Goal: Information Seeking & Learning: Learn about a topic

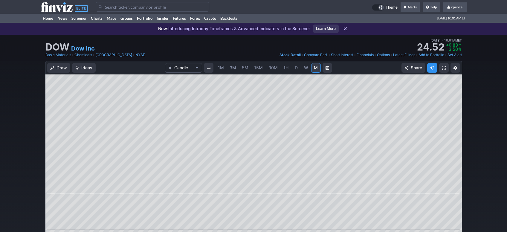
click at [126, 10] on input "Search" at bounding box center [153, 7] width 114 height 10
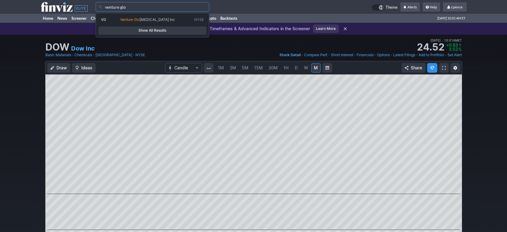
click at [149, 18] on span "bal Inc" at bounding box center [157, 19] width 35 height 4
type input "VG"
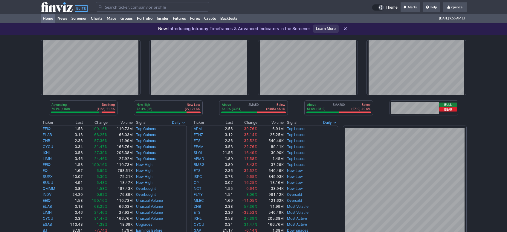
click at [190, 4] on input "Search" at bounding box center [153, 7] width 114 height 10
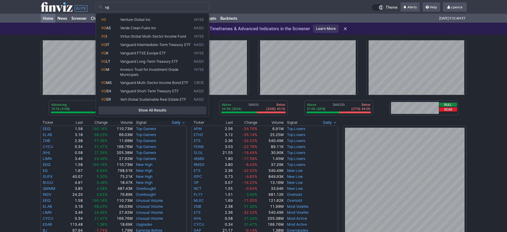
type input "vg"
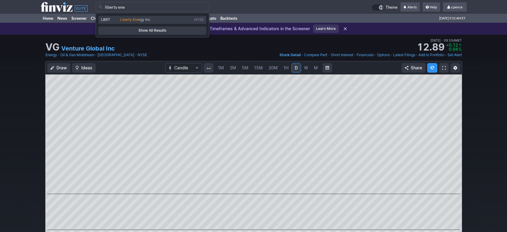
type input "LBRT"
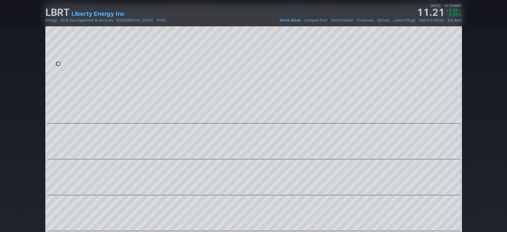
scroll to position [5, 0]
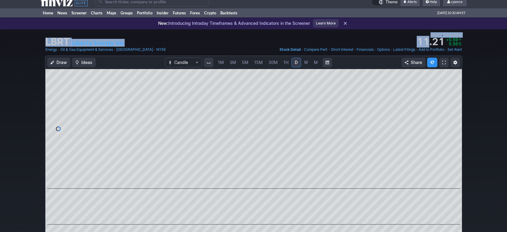
drag, startPoint x: 465, startPoint y: 44, endPoint x: 430, endPoint y: 39, distance: 35.3
click at [430, 39] on div "LBRT Liberty Energy Inc Last Close Aug 22 • 09:55AM ET 10.82 Dollar change +0.2…" at bounding box center [254, 42] width 426 height 26
click at [469, 40] on div "LBRT Liberty Energy Inc Last Close Aug 22 • 09:55AM ET 10.82 Dollar change +0.2…" at bounding box center [253, 42] width 507 height 26
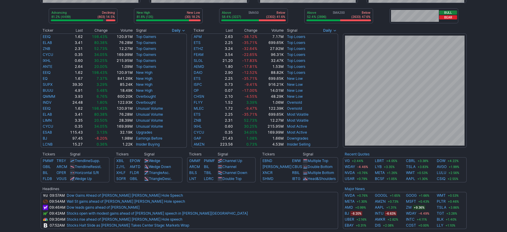
scroll to position [201, 0]
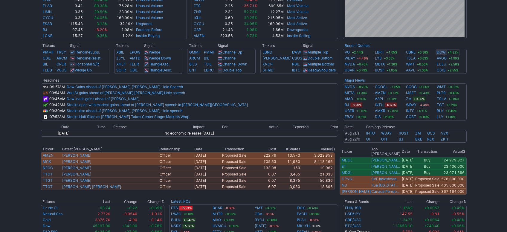
click at [440, 50] on link "DOW" at bounding box center [441, 52] width 9 height 6
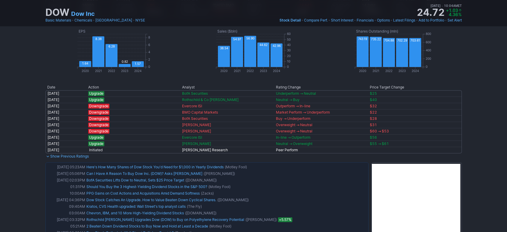
scroll to position [433, 0]
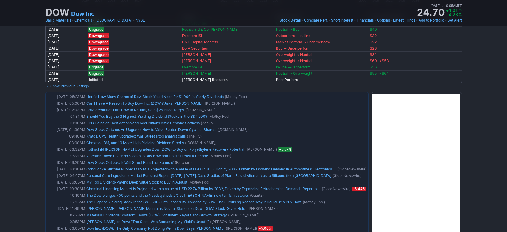
drag, startPoint x: 487, startPoint y: 109, endPoint x: 486, endPoint y: 112, distance: 3.6
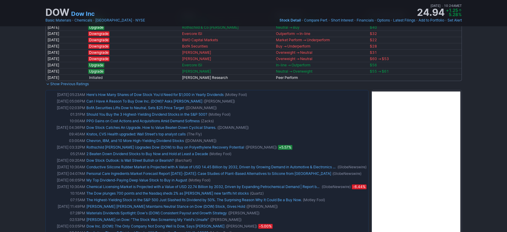
scroll to position [0, 0]
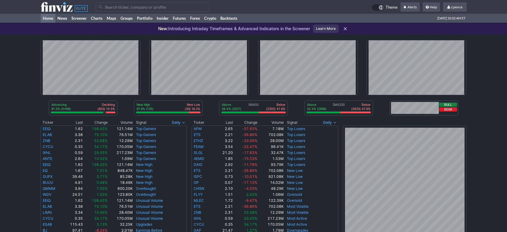
scroll to position [201, 0]
